Goal: Check status: Check status

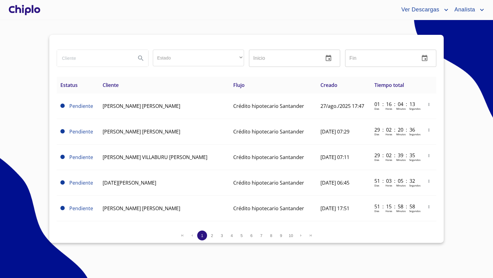
click at [33, 12] on div at bounding box center [24, 10] width 34 height 20
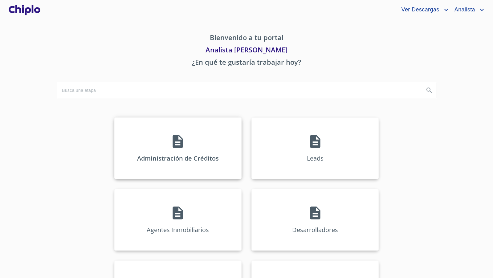
click at [175, 144] on icon at bounding box center [178, 141] width 10 height 13
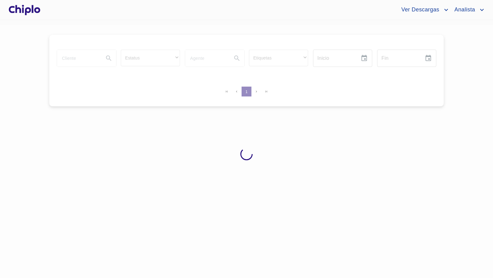
click at [80, 60] on div at bounding box center [246, 154] width 493 height 258
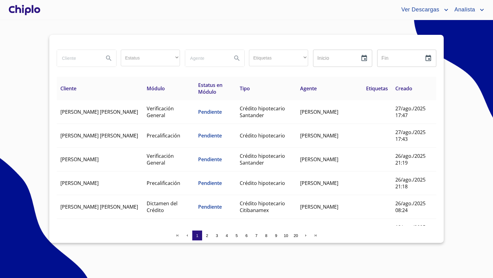
click at [95, 60] on input "search" at bounding box center [78, 58] width 42 height 17
type input "[PERSON_NAME]"
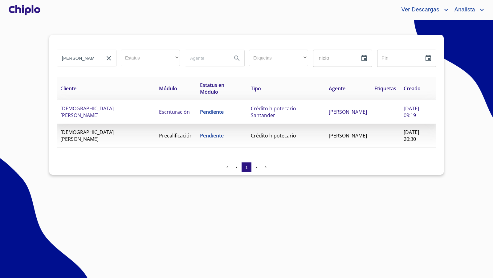
click at [68, 103] on td "[DEMOGRAPHIC_DATA][PERSON_NAME]" at bounding box center [106, 112] width 99 height 24
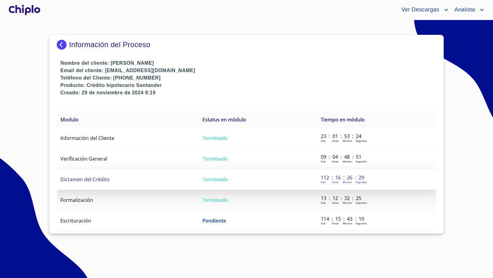
click at [91, 180] on span "Dictamen del Crédito" at bounding box center [84, 179] width 49 height 7
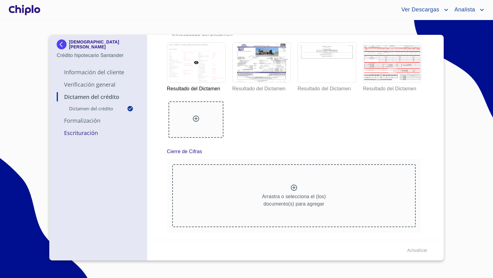
scroll to position [156, 0]
click at [252, 82] on div at bounding box center [262, 62] width 58 height 39
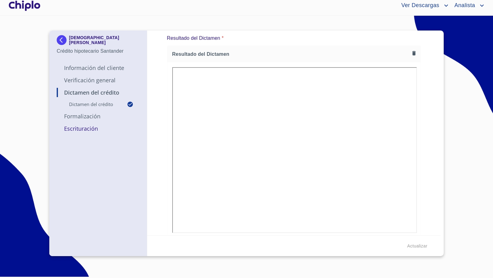
click at [86, 130] on p "Escrituración" at bounding box center [98, 128] width 83 height 7
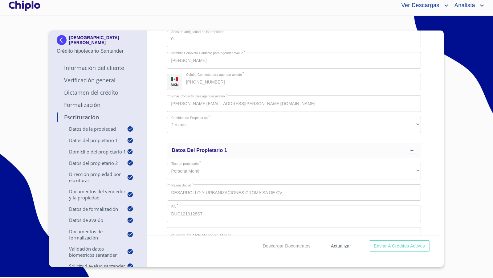
scroll to position [0, 0]
click at [303, 245] on span "Descargar Documentos" at bounding box center [287, 246] width 48 height 8
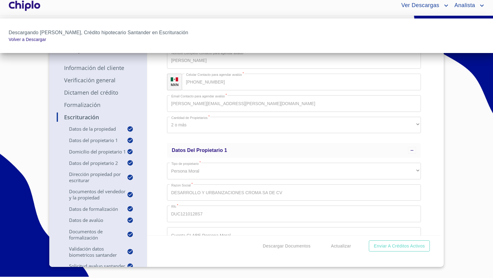
click at [161, 125] on div at bounding box center [246, 139] width 493 height 278
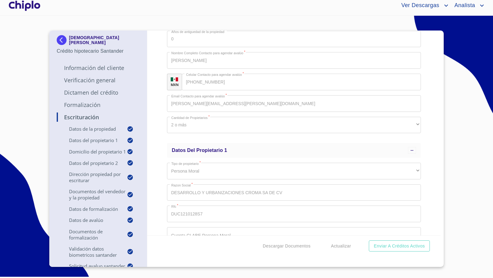
click at [30, 4] on div at bounding box center [24, 6] width 34 height 20
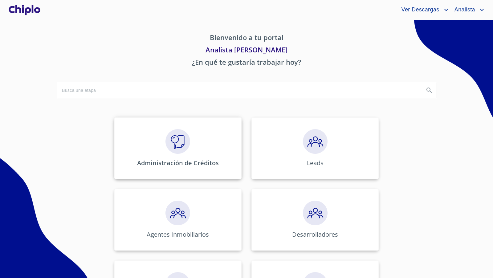
click at [180, 150] on img at bounding box center [178, 141] width 25 height 25
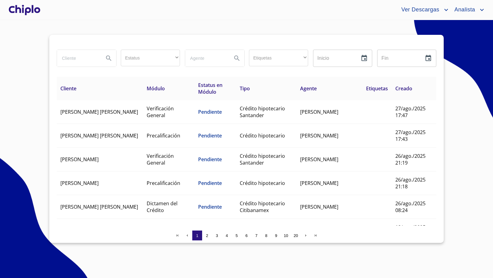
click at [83, 60] on input "search" at bounding box center [78, 58] width 42 height 17
type input "[PERSON_NAME] pa"
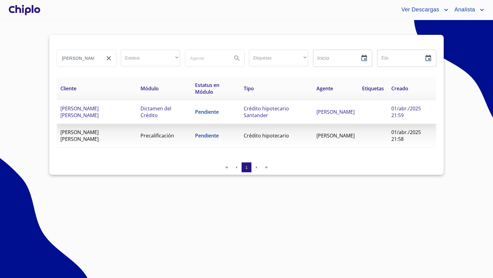
click at [217, 115] on td "Pendiente" at bounding box center [215, 112] width 49 height 24
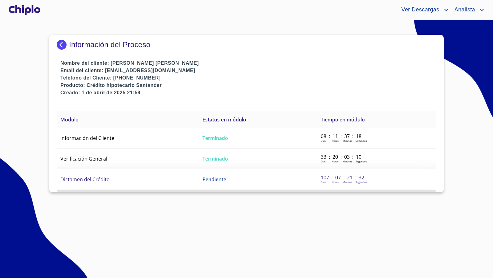
click at [109, 177] on span "Dictamen del Crédito" at bounding box center [84, 179] width 49 height 7
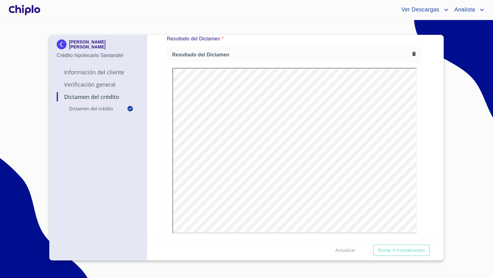
scroll to position [76, 0]
click at [36, 13] on div at bounding box center [24, 10] width 34 height 20
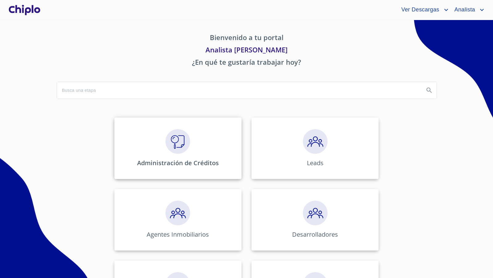
click at [174, 153] on div "Administración de Créditos" at bounding box center [177, 148] width 127 height 62
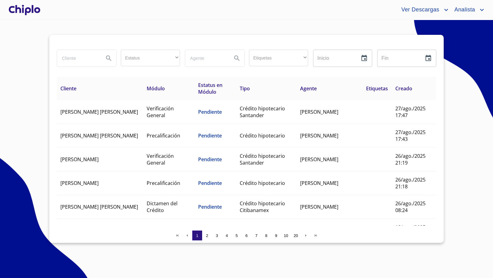
click at [81, 60] on input "search" at bounding box center [78, 58] width 42 height 17
type input "maya"
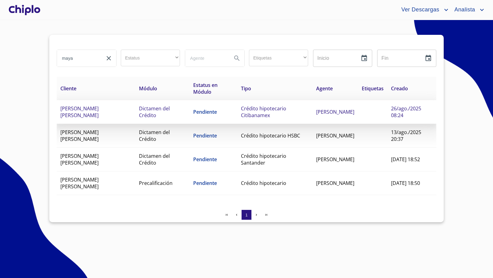
click at [97, 110] on span "[PERSON_NAME] [PERSON_NAME]" at bounding box center [79, 112] width 38 height 14
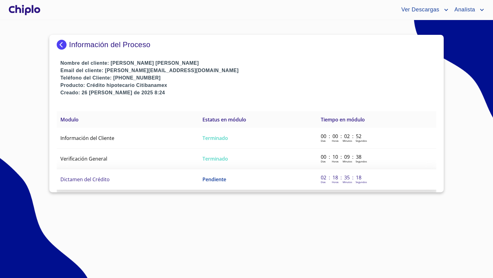
click at [114, 178] on td "Dictamen del Crédito" at bounding box center [128, 179] width 142 height 21
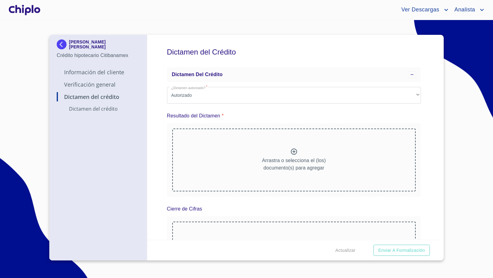
click at [299, 154] on div "Arrastra o selecciona el (los) documento(s) para agregar" at bounding box center [294, 160] width 244 height 63
